Goal: Task Accomplishment & Management: Complete application form

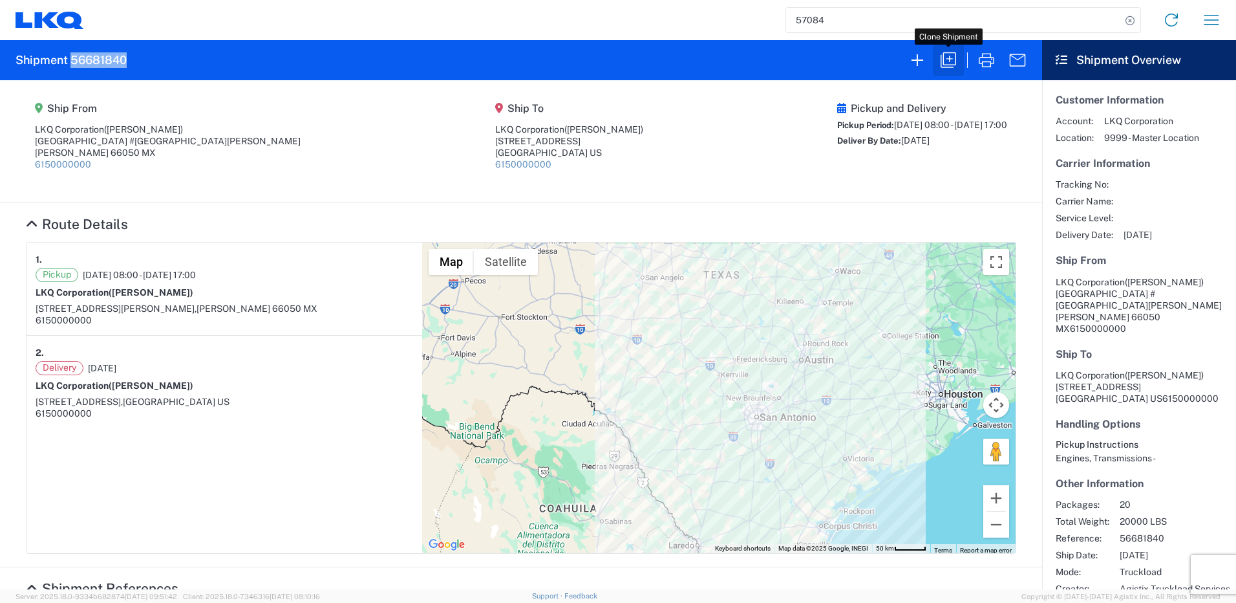
click at [950, 63] on icon "button" at bounding box center [948, 60] width 21 height 21
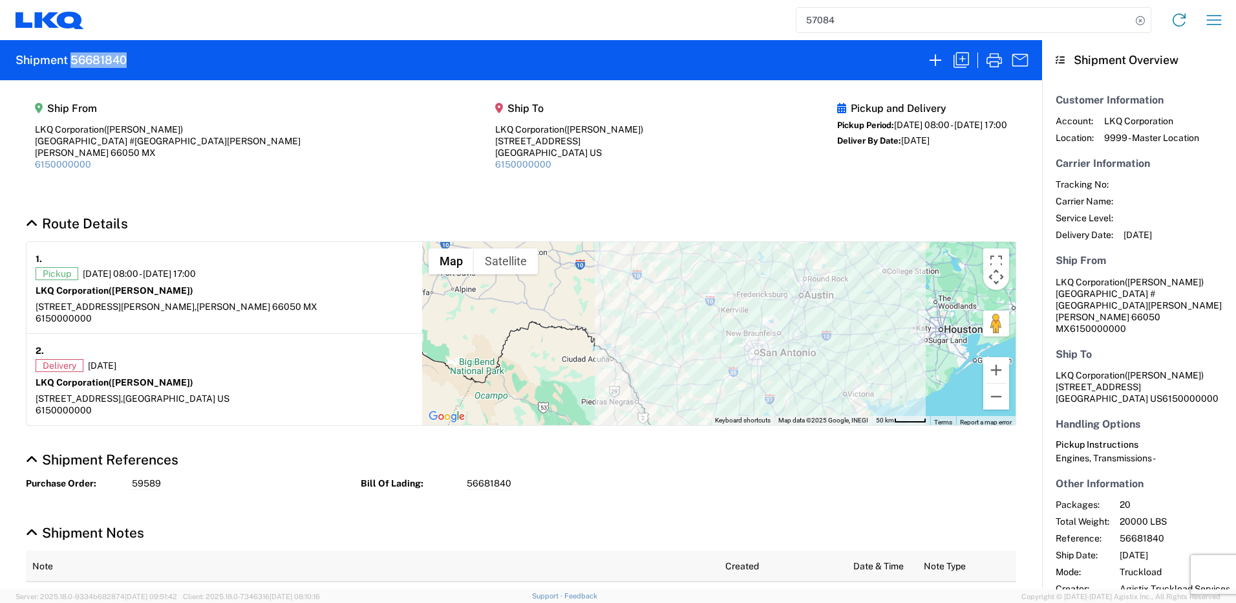
select select "FULL"
select select "US"
select select "LBS"
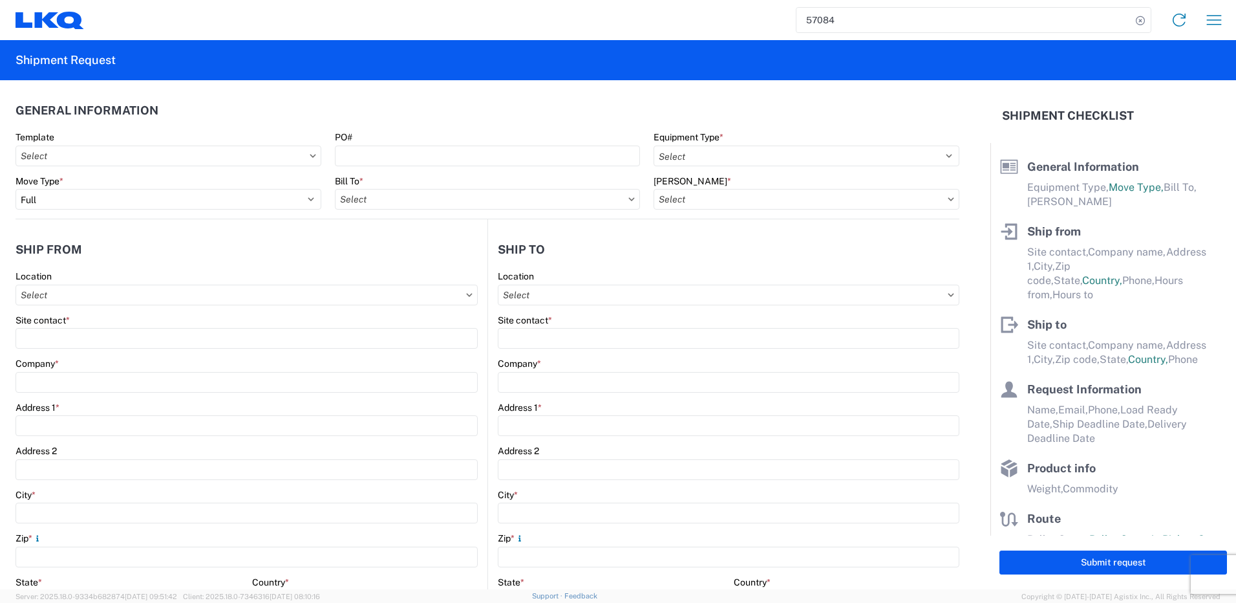
select select "MX"
select select "US"
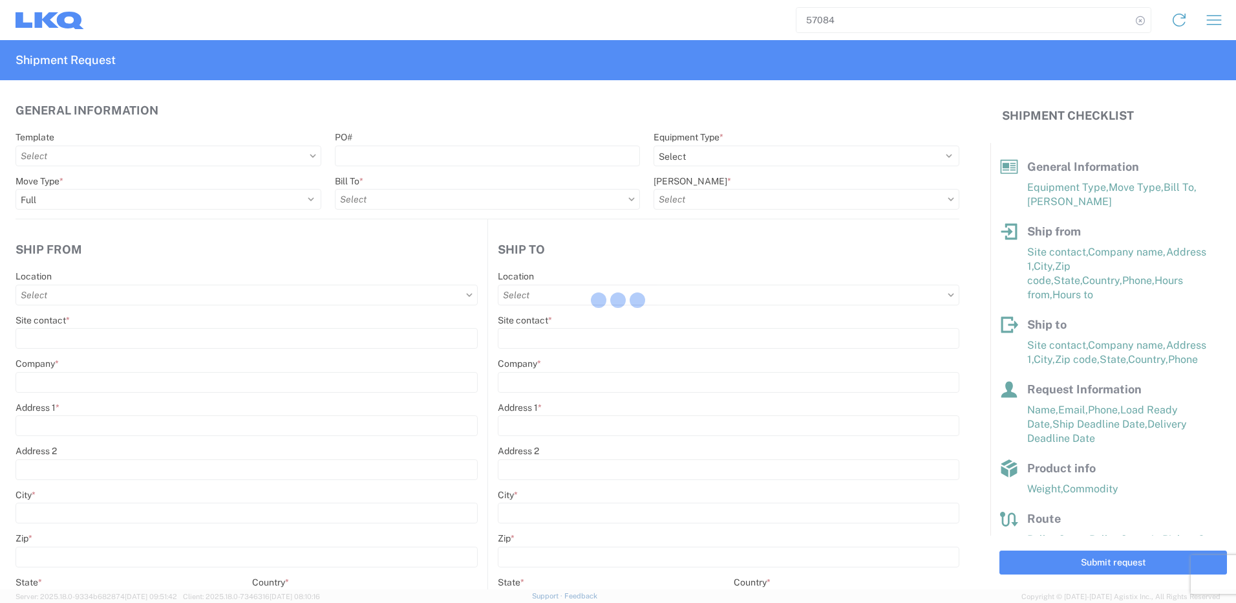
select select "STDV"
type input "[PERSON_NAME]"
type input "LKQ Corporation"
type input "[GEOGRAPHIC_DATA] #[GEOGRAPHIC_DATA][PERSON_NAME]"
type input "[PERSON_NAME]"
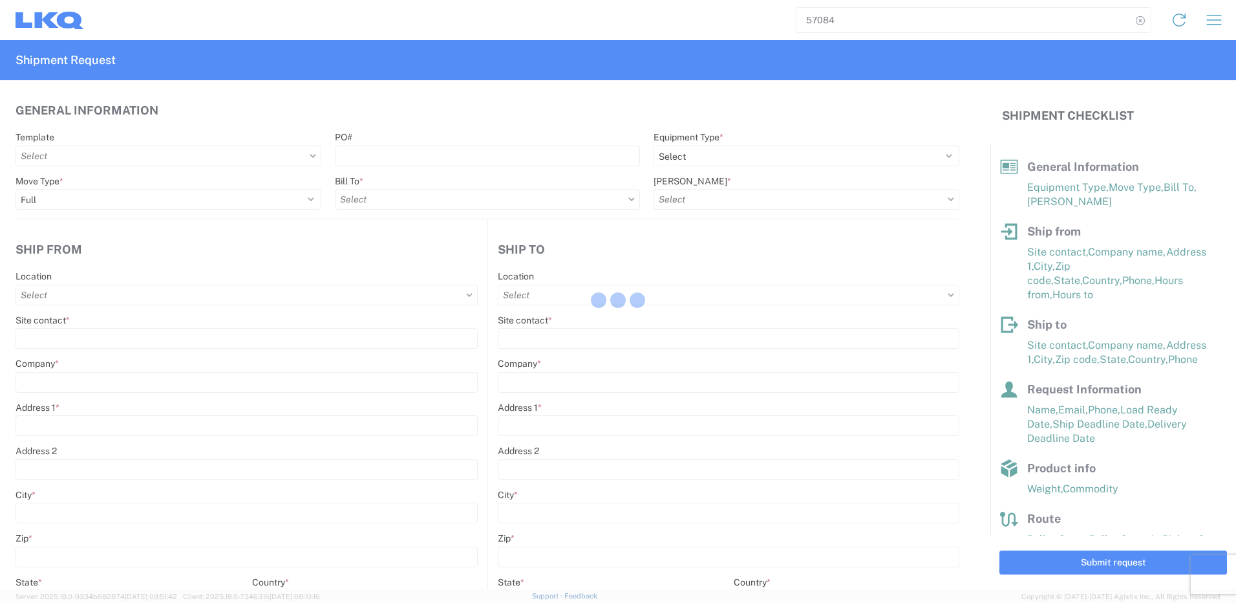
type input "66050"
type input "[PERSON_NAME]"
type input "LKQ Corporation"
type input "[STREET_ADDRESS]"
type input "[GEOGRAPHIC_DATA]"
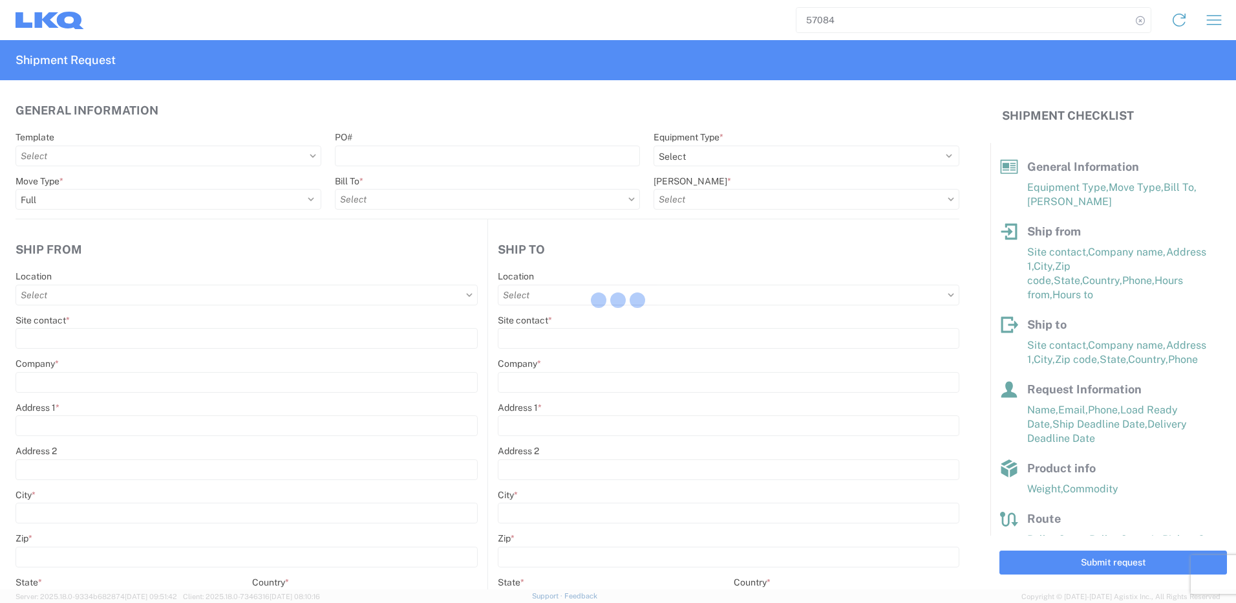
type input "75050"
type input "[PERSON_NAME]"
type input "[EMAIL_ADDRESS][DOMAIN_NAME]"
type input "82218326"
type input "[DATE]"
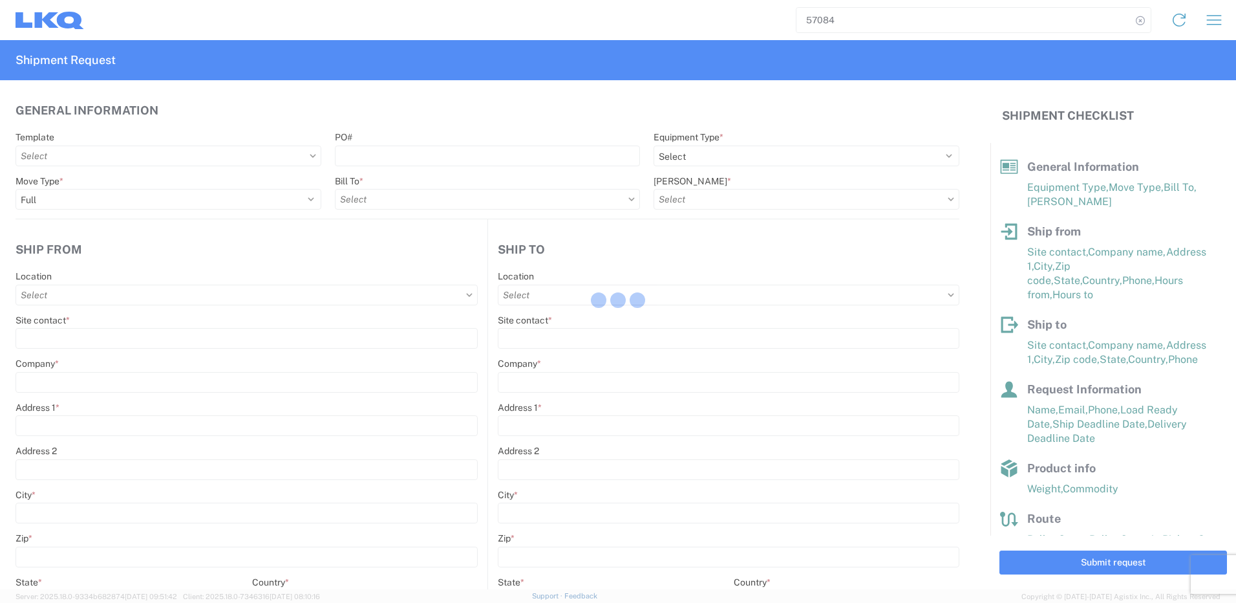
type input "[DATE]"
type textarea "SWIFT/TRANSMEX"
type input "20000"
type input "Engines, Transmissions"
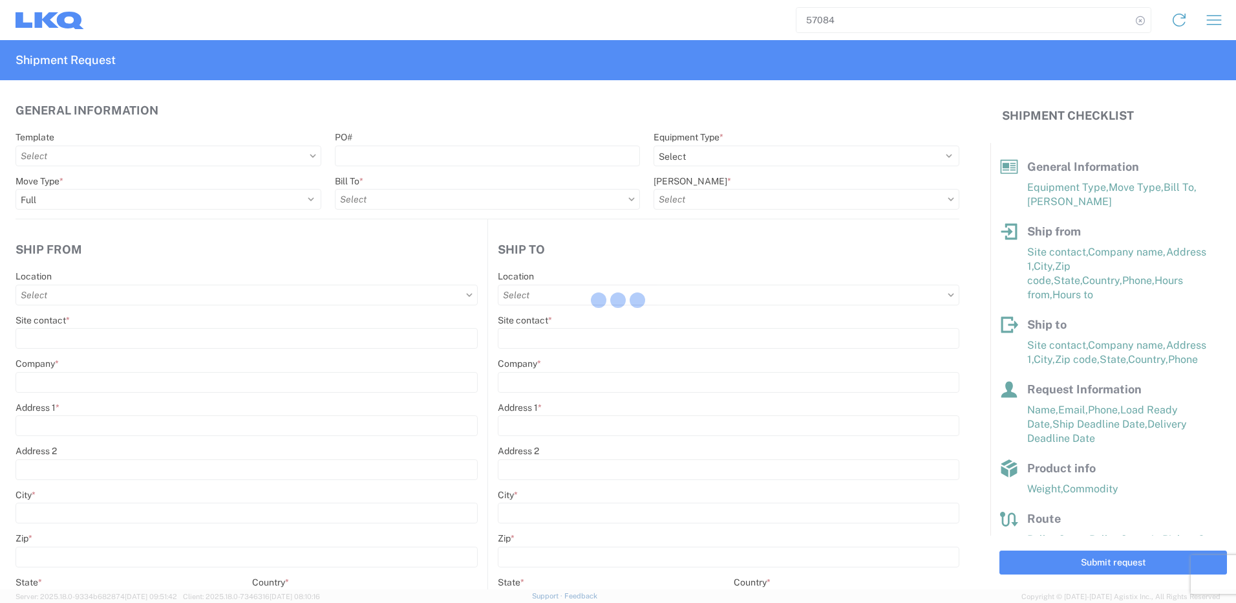
type input "20"
type input "1"
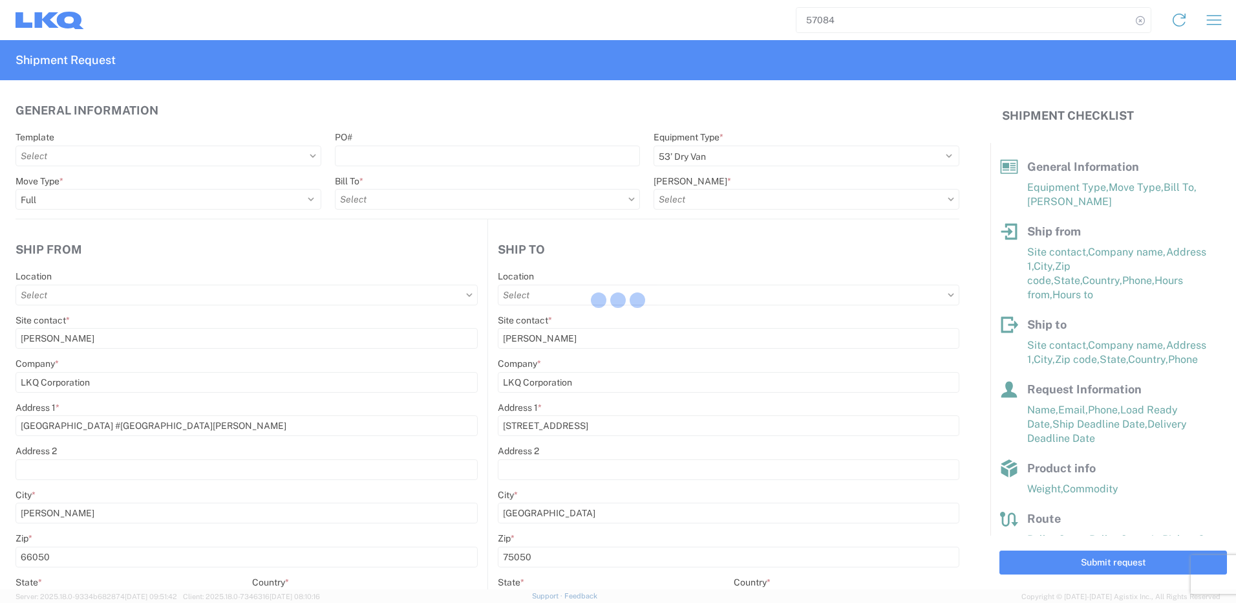
type input "1882 - North American ATK Corporation"
type input "1883 - Vege de Mexico S.A. de C.V"
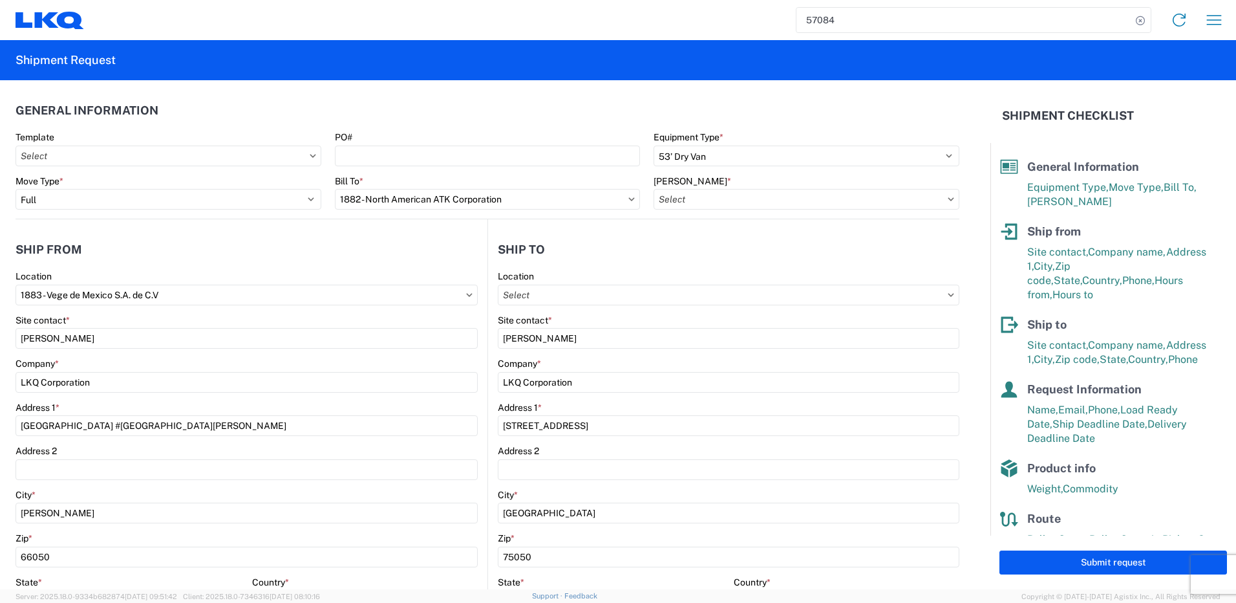
type input "1882 - North American ATK Corporation"
type input "1882-3300-50180-0000 - 1882 Freight In - Parts, 1882-3300-50180-0000 - 1882 Fre…"
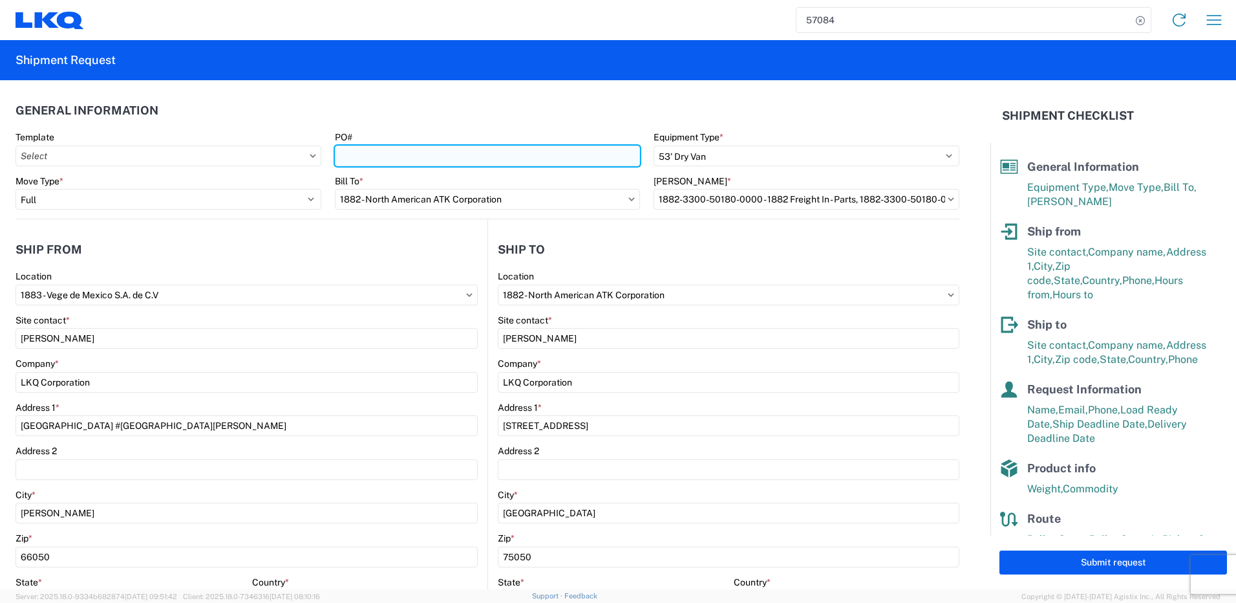
click at [433, 162] on input "PO#" at bounding box center [488, 155] width 306 height 21
paste input "59600"
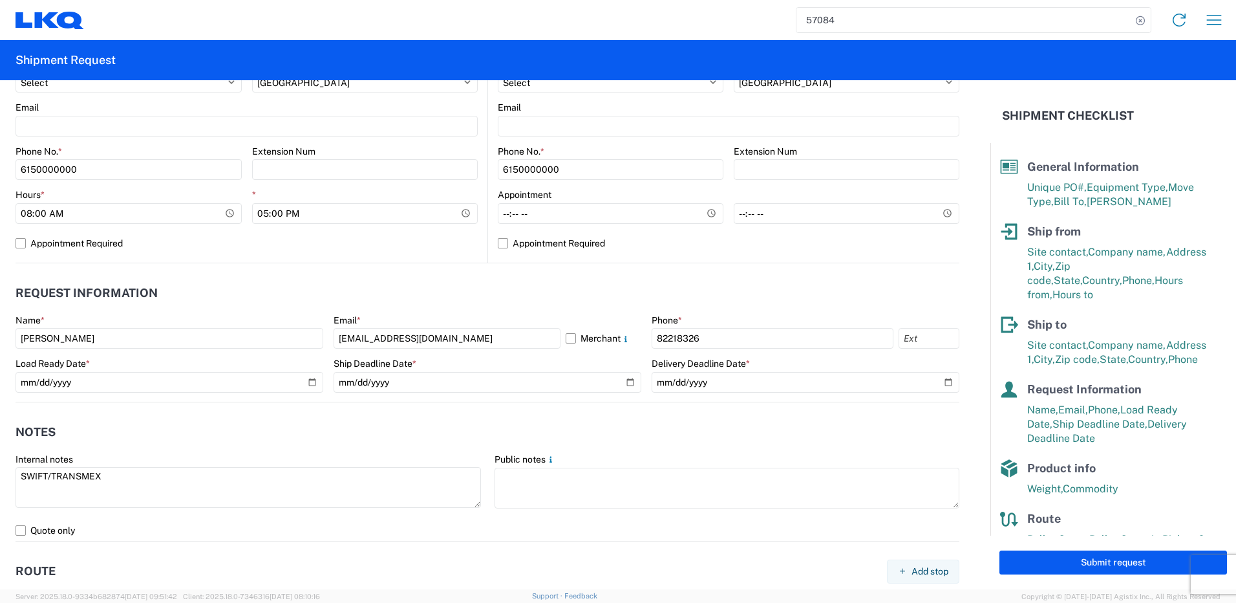
scroll to position [582, 0]
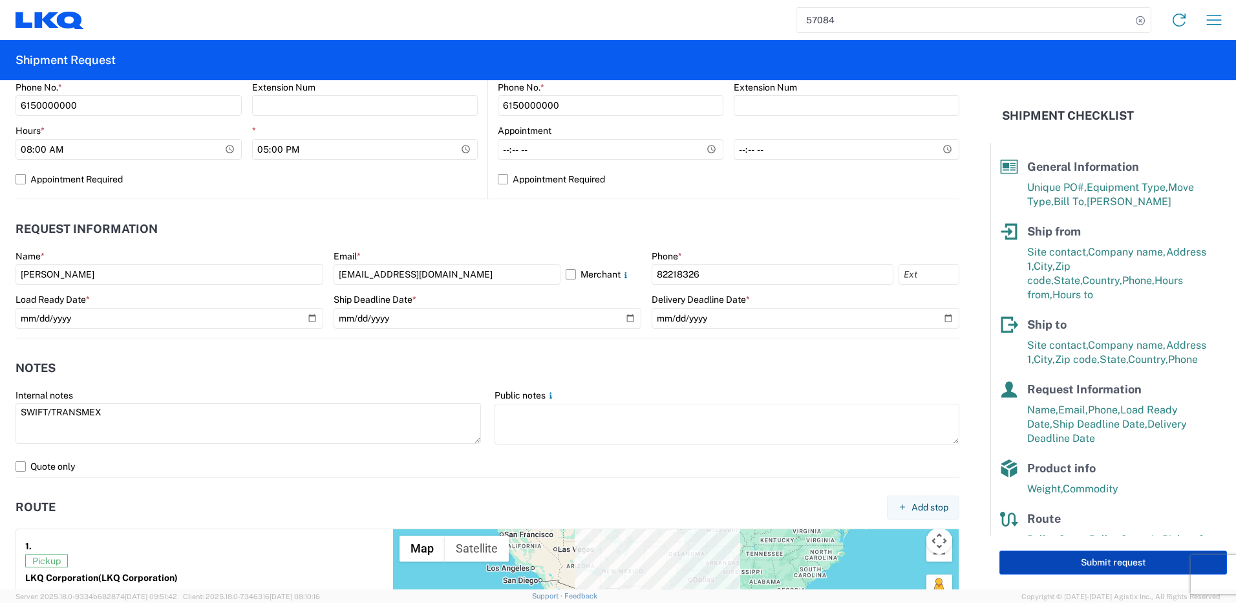
type input "59600"
click at [1047, 561] on button "Submit request" at bounding box center [1114, 562] width 228 height 24
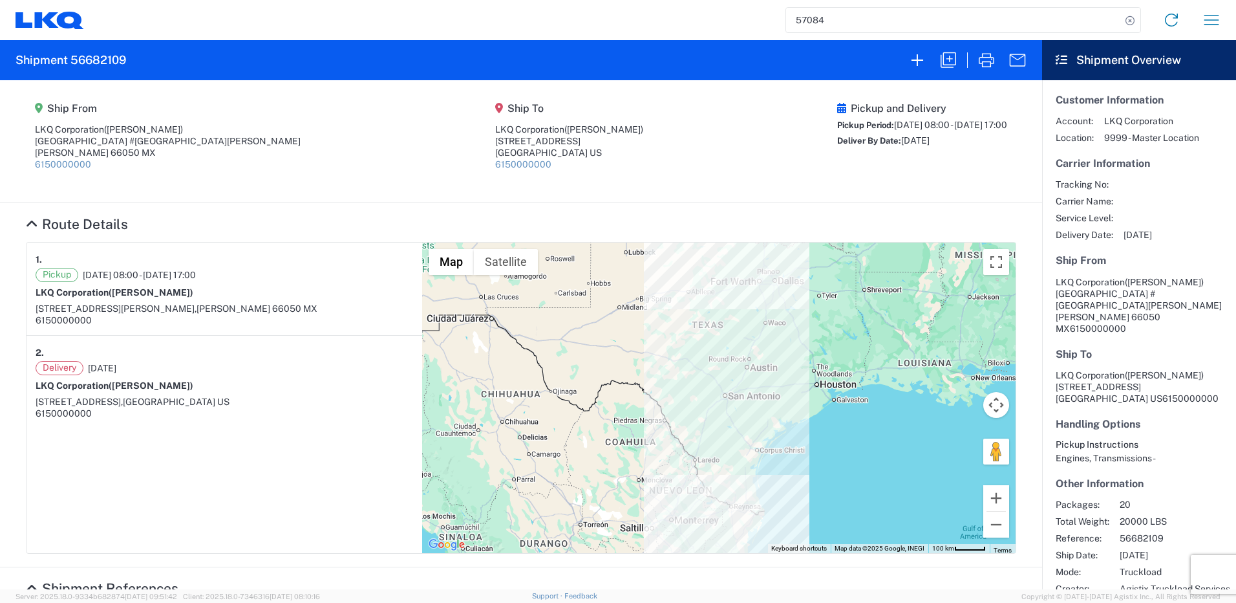
click at [103, 52] on agx-form-header "Shipment 56682109" at bounding box center [521, 60] width 1042 height 40
click at [105, 54] on h2 "Shipment 56682109" at bounding box center [71, 60] width 111 height 16
copy h2 "56682109"
